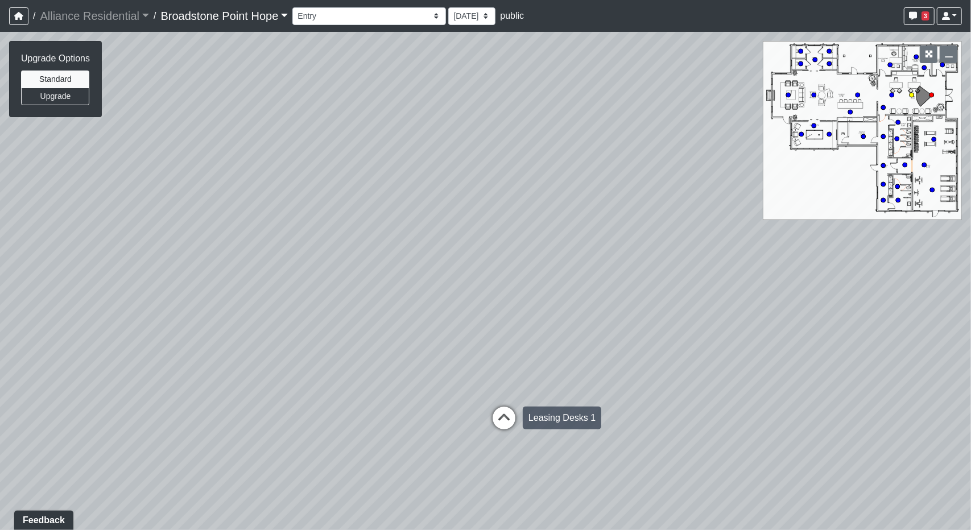
click at [490, 420] on icon at bounding box center [504, 424] width 34 height 34
drag, startPoint x: 655, startPoint y: 300, endPoint x: 202, endPoint y: 280, distance: 453.7
click at [202, 280] on div "Loading... Leasing Desks 1 Loading... Breakroom 1 Loading... Leasing Office 1 L…" at bounding box center [485, 281] width 971 height 498
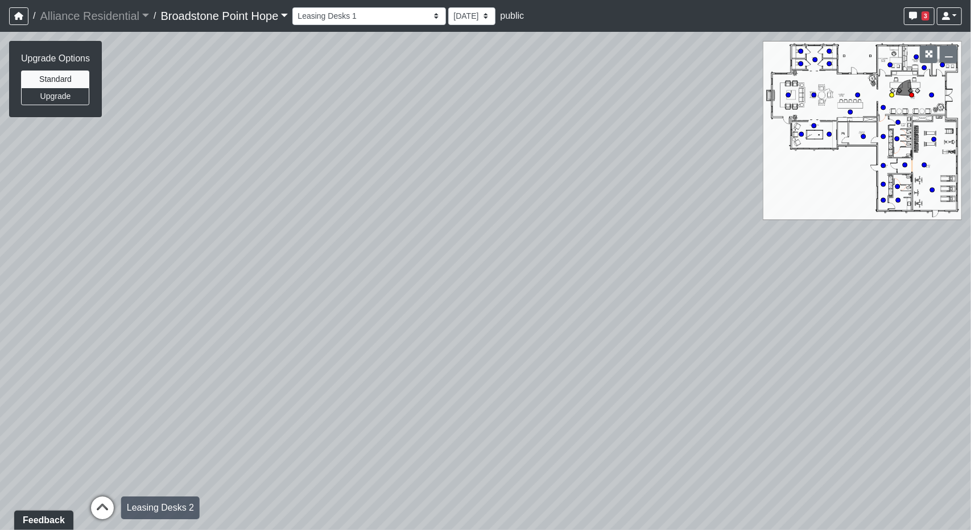
click at [110, 495] on div "Loading... Leasing Desks 2" at bounding box center [102, 508] width 34 height 34
drag, startPoint x: 503, startPoint y: 206, endPoint x: 48, endPoint y: 250, distance: 457.6
click at [48, 250] on div "Loading... Leasing Desks 1 Loading... Breakroom 1 Loading... Leasing Office 1 L…" at bounding box center [485, 281] width 971 height 498
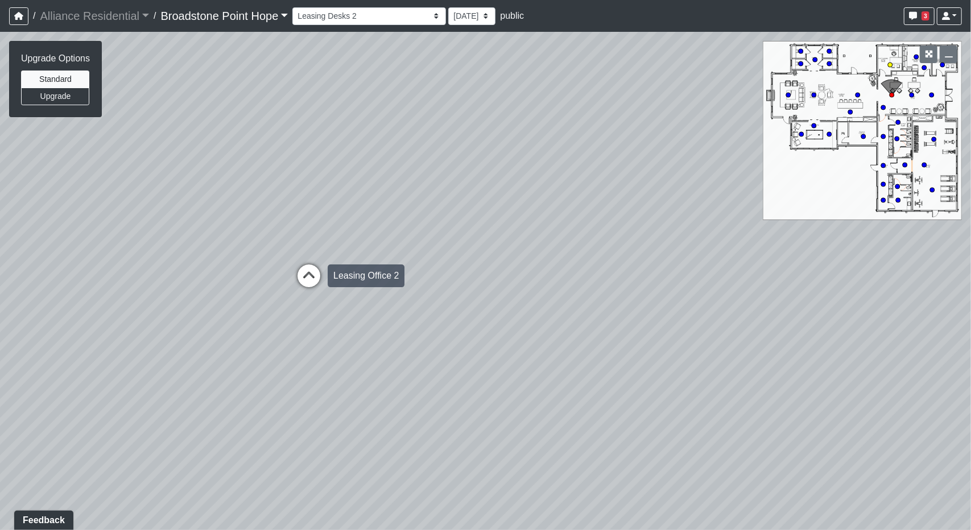
click at [309, 275] on icon at bounding box center [309, 281] width 34 height 34
select select "v2HsHvFZnqDo59iecBrVz9"
drag, startPoint x: 590, startPoint y: 254, endPoint x: 257, endPoint y: 276, distance: 334.1
click at [257, 280] on div "Loading... Leasing Desks 1 Loading... Breakroom 1 Loading... Leasing Office 1 L…" at bounding box center [485, 281] width 971 height 498
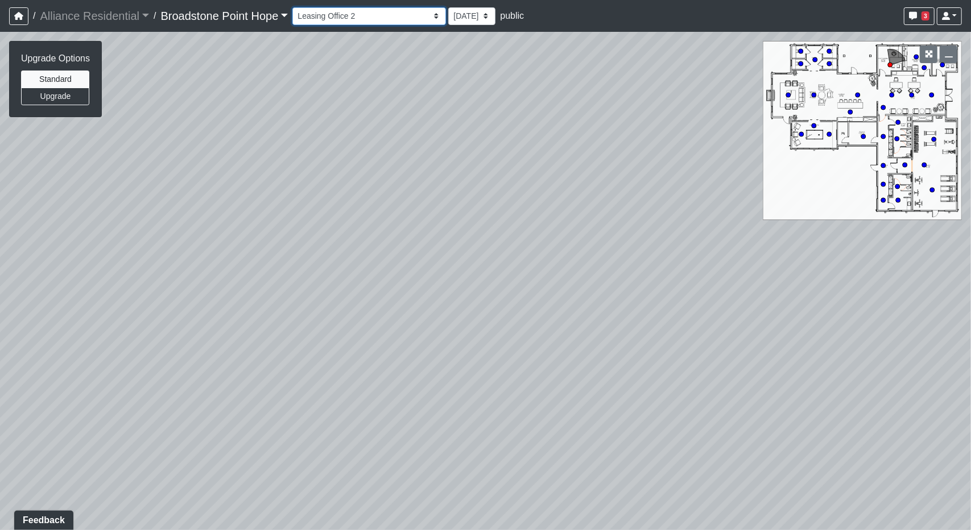
click at [326, 14] on select "Billiards Counter Billiards Room 1 Billiards Room 2 Counter Coworking Pod 1 Cow…" at bounding box center [369, 16] width 154 height 18
click at [278, 14] on link "Broadstone Point Hope" at bounding box center [224, 16] width 127 height 23
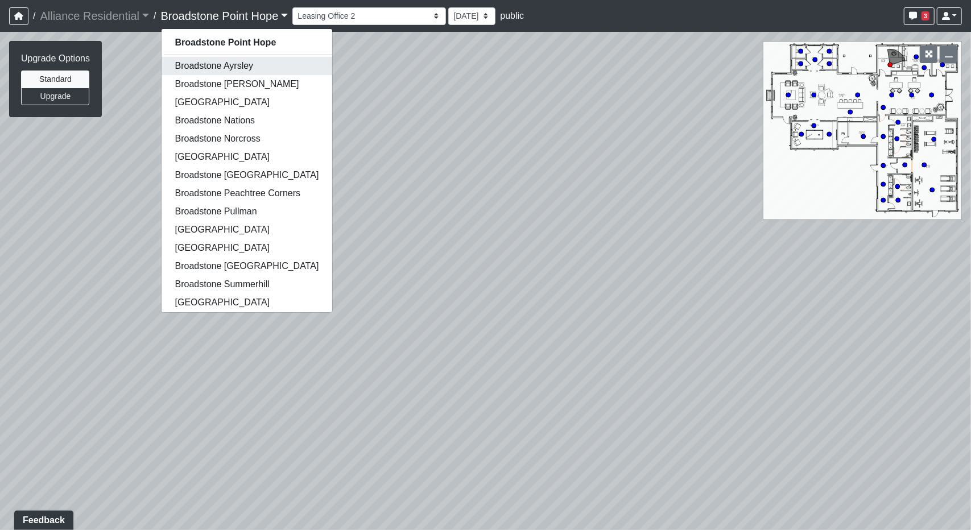
click at [253, 71] on link "Broadstone Ayrsley" at bounding box center [247, 66] width 171 height 18
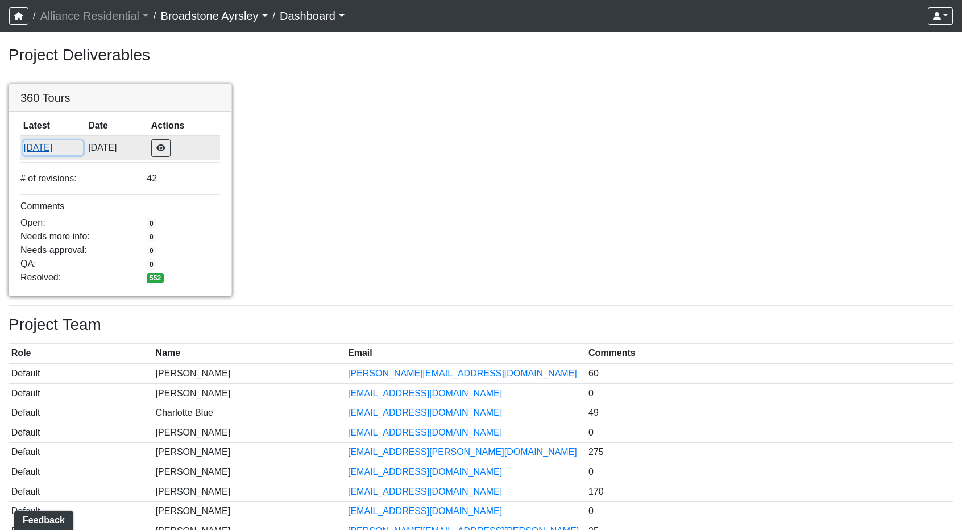
click at [47, 152] on button "2/8/2021" at bounding box center [53, 147] width 60 height 15
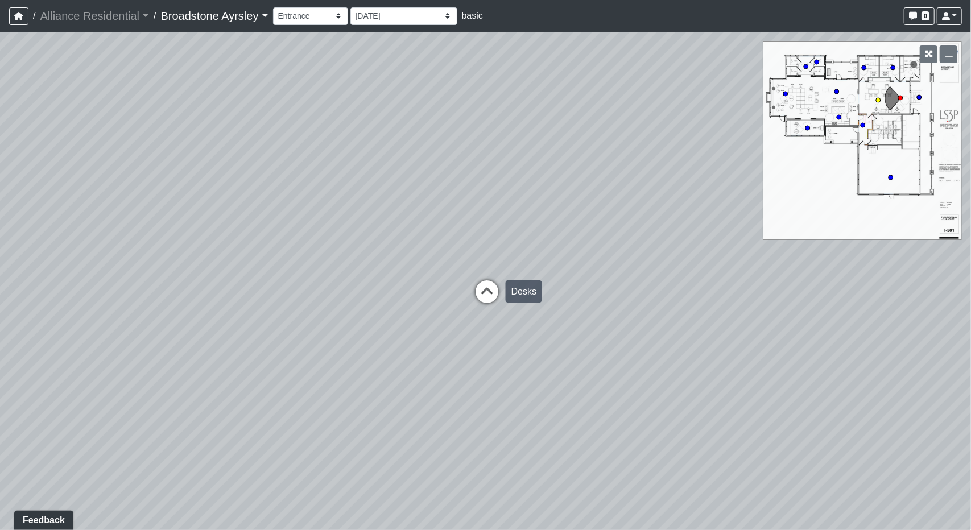
click at [471, 295] on icon at bounding box center [487, 297] width 34 height 34
drag, startPoint x: 721, startPoint y: 275, endPoint x: 125, endPoint y: 264, distance: 596.2
click at [125, 264] on div "Loading... Desks Loading... Office 1 Loading... Exterior - Entrance Loading... …" at bounding box center [485, 281] width 971 height 498
click at [353, 288] on icon at bounding box center [362, 295] width 34 height 34
drag, startPoint x: 512, startPoint y: 307, endPoint x: 640, endPoint y: 304, distance: 127.4
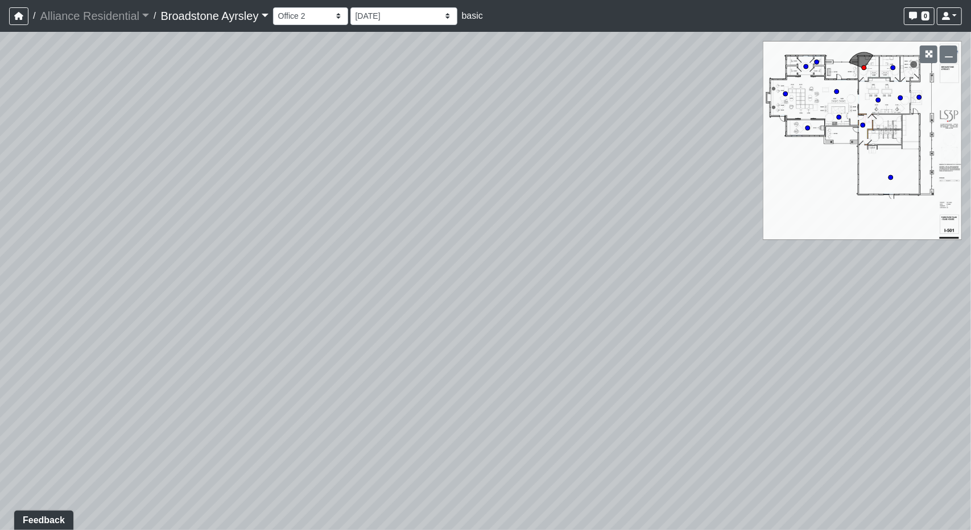
click at [640, 304] on div "Loading... Desks Loading... Office 1 Loading... Exterior - Entrance Loading... …" at bounding box center [485, 281] width 971 height 498
drag, startPoint x: 98, startPoint y: 275, endPoint x: 577, endPoint y: 291, distance: 479.7
click at [580, 291] on div "Loading... Desks Loading... Office 1 Loading... Exterior - Entrance Loading... …" at bounding box center [485, 281] width 971 height 498
drag, startPoint x: 304, startPoint y: 294, endPoint x: 672, endPoint y: 290, distance: 368.6
click at [672, 290] on div "Loading... Desks Loading... Office 1 Loading... Exterior - Entrance Loading... …" at bounding box center [485, 281] width 971 height 498
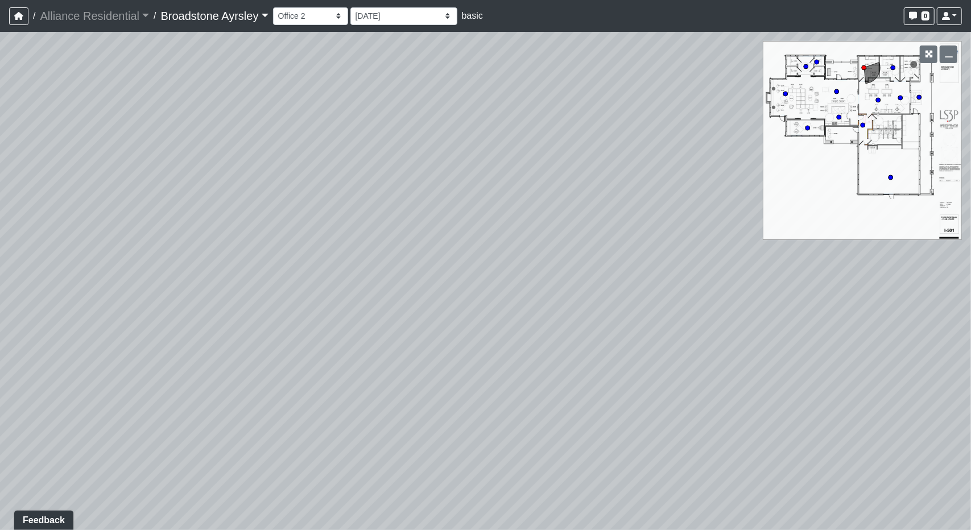
drag, startPoint x: 278, startPoint y: 301, endPoint x: 708, endPoint y: 296, distance: 430.0
click at [708, 296] on div "Loading... Desks Loading... Office 1 Loading... Exterior - Entrance Loading... …" at bounding box center [485, 281] width 971 height 498
drag, startPoint x: 288, startPoint y: 284, endPoint x: 141, endPoint y: 289, distance: 147.4
click at [141, 289] on div "Loading... Desks Loading... Office 1 Loading... Exterior - Entrance Loading... …" at bounding box center [485, 281] width 971 height 498
drag, startPoint x: 648, startPoint y: 325, endPoint x: 195, endPoint y: 316, distance: 454.0
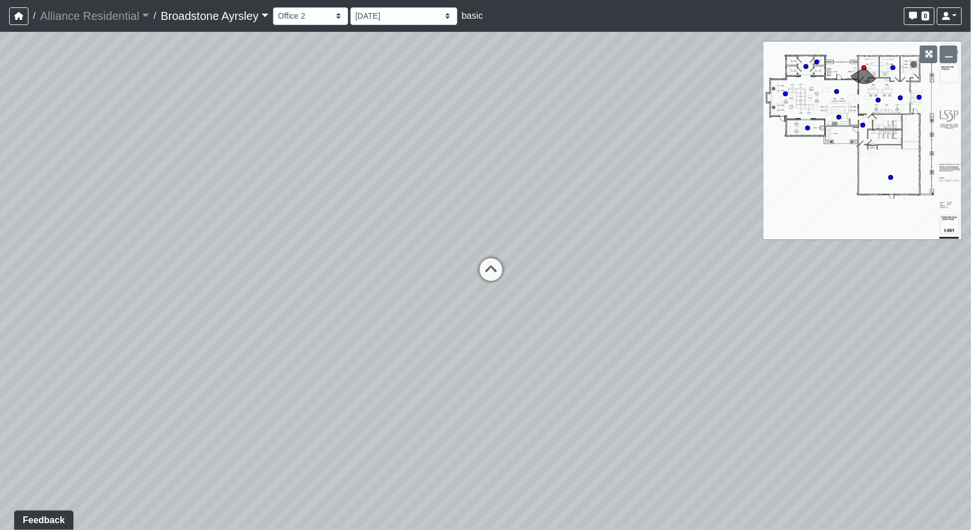
click at [195, 316] on div "Loading... Desks Loading... Office 1 Loading... Exterior - Entrance Loading... …" at bounding box center [485, 281] width 971 height 498
click at [490, 266] on icon at bounding box center [491, 275] width 34 height 34
select select "leasing-desks"
drag, startPoint x: 365, startPoint y: 346, endPoint x: 920, endPoint y: 357, distance: 555.2
click at [853, 358] on div "Loading... Desks Loading... Office 1 Loading... Exterior - Entrance Loading... …" at bounding box center [485, 281] width 971 height 498
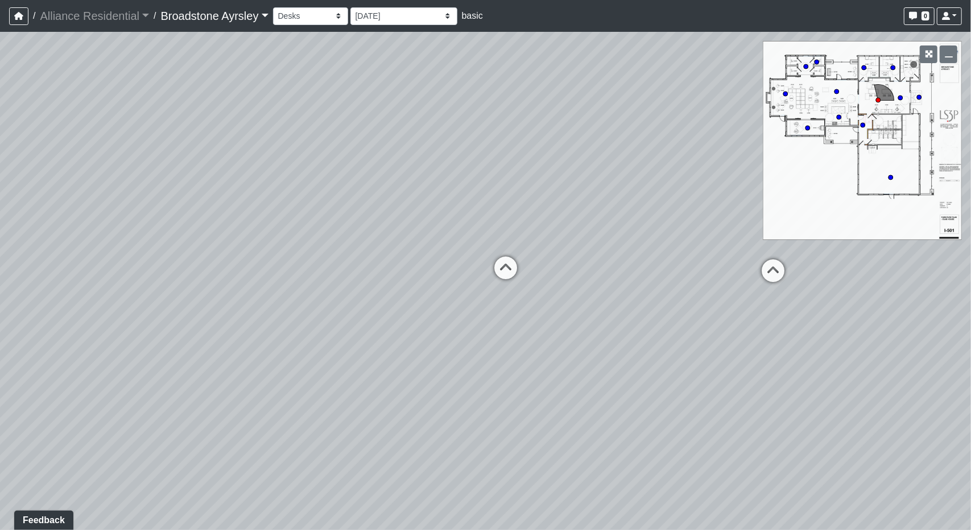
drag, startPoint x: 356, startPoint y: 336, endPoint x: 800, endPoint y: 353, distance: 443.9
click at [796, 353] on div "Loading... Desks Loading... Office 1 Loading... Exterior - Entrance Loading... …" at bounding box center [485, 281] width 971 height 498
